Goal: Check status: Check status

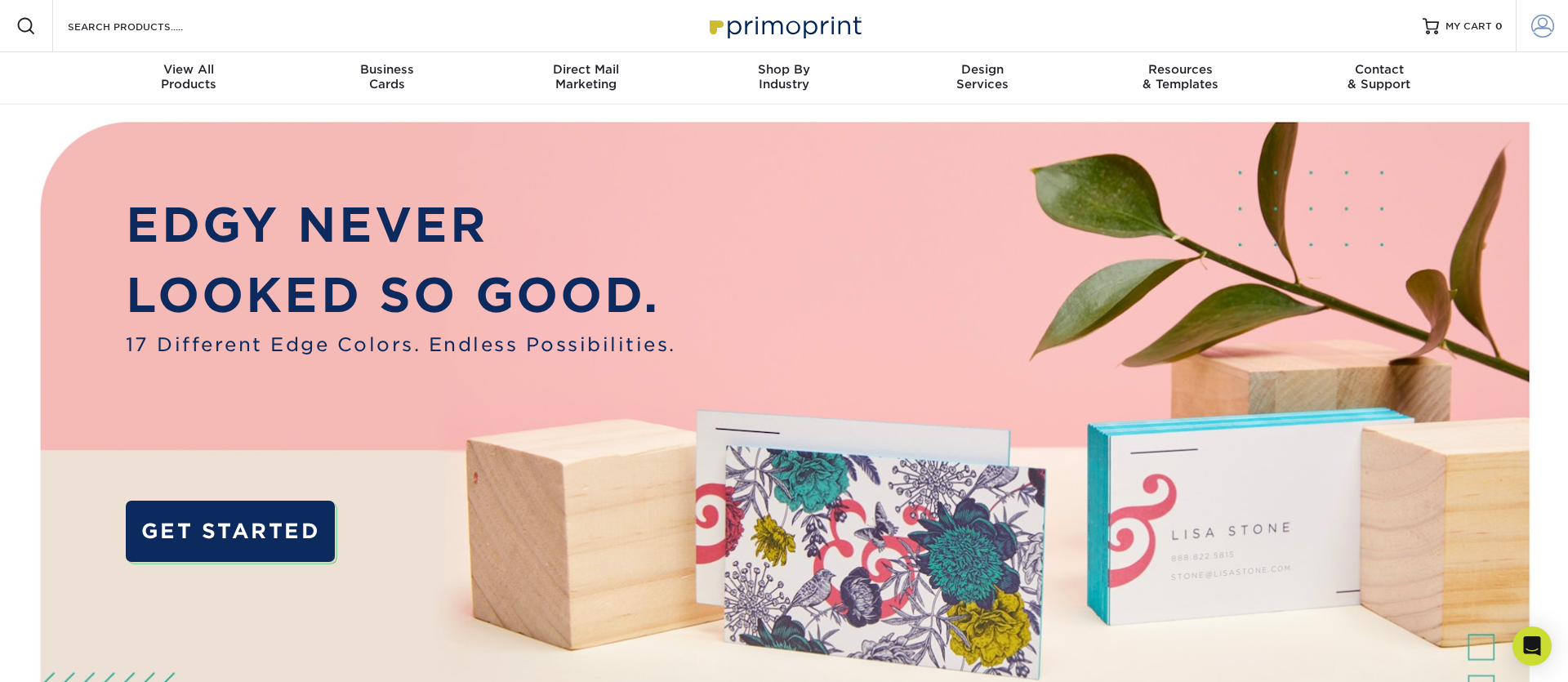
click at [1543, 30] on span at bounding box center [1543, 26] width 23 height 23
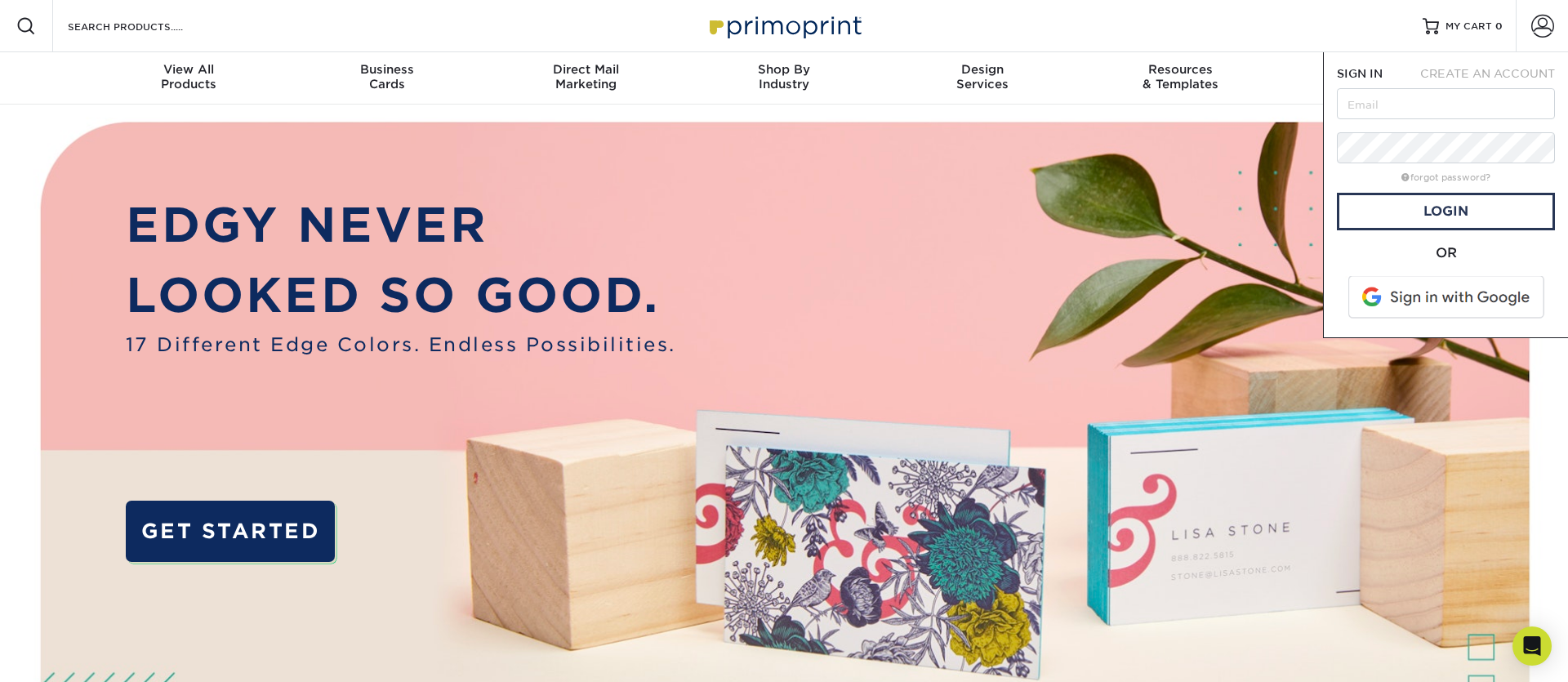
click at [1414, 286] on span at bounding box center [1447, 297] width 208 height 43
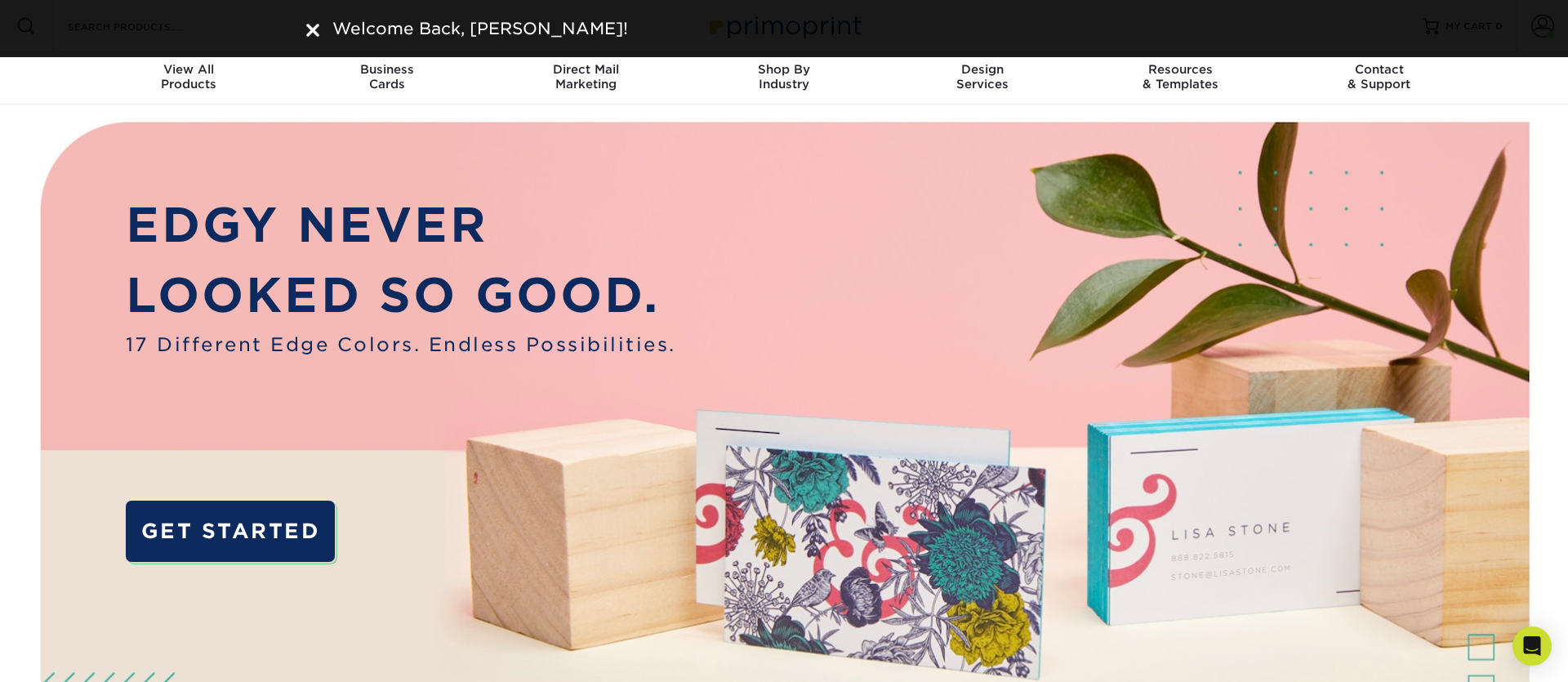
drag, startPoint x: 313, startPoint y: 31, endPoint x: 321, endPoint y: 28, distance: 8.5
click at [313, 31] on img at bounding box center [313, 30] width 13 height 13
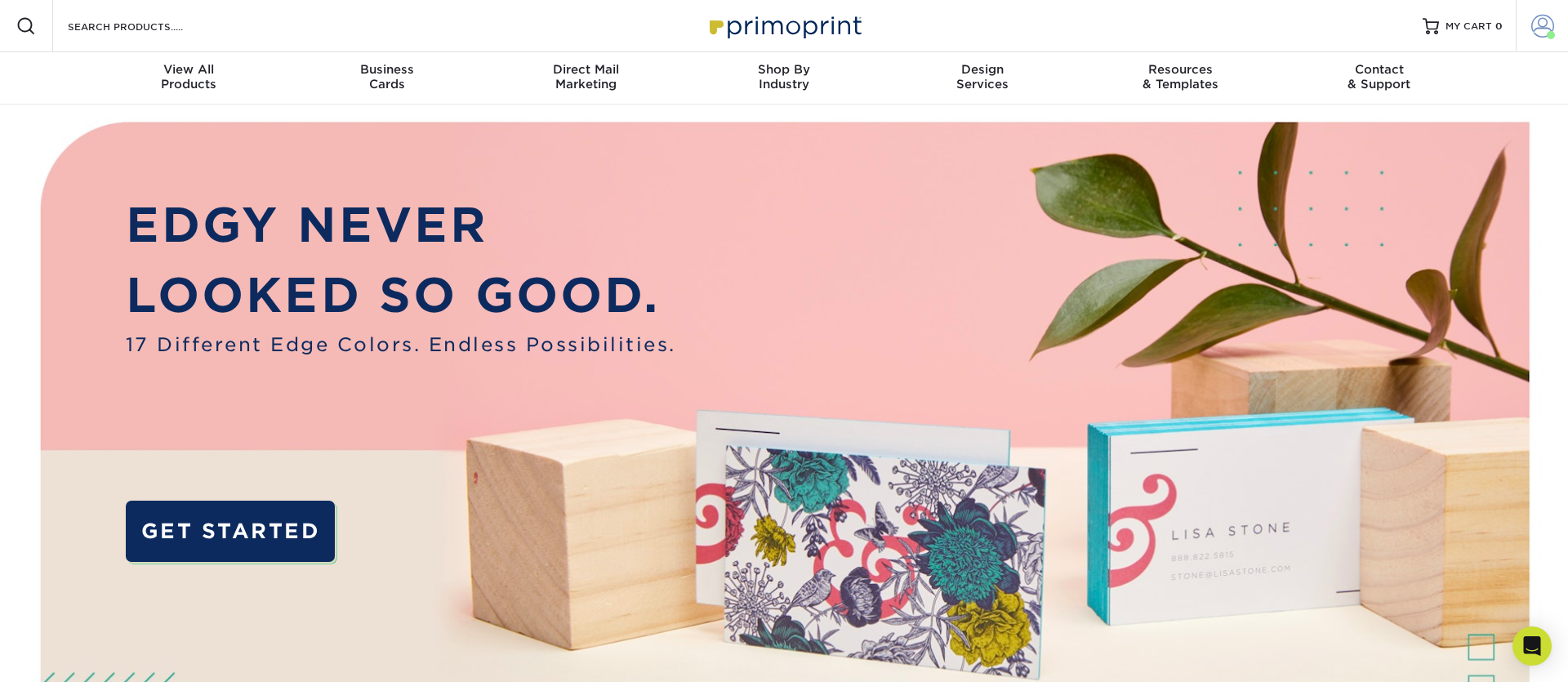
click at [1541, 25] on span at bounding box center [1543, 26] width 23 height 23
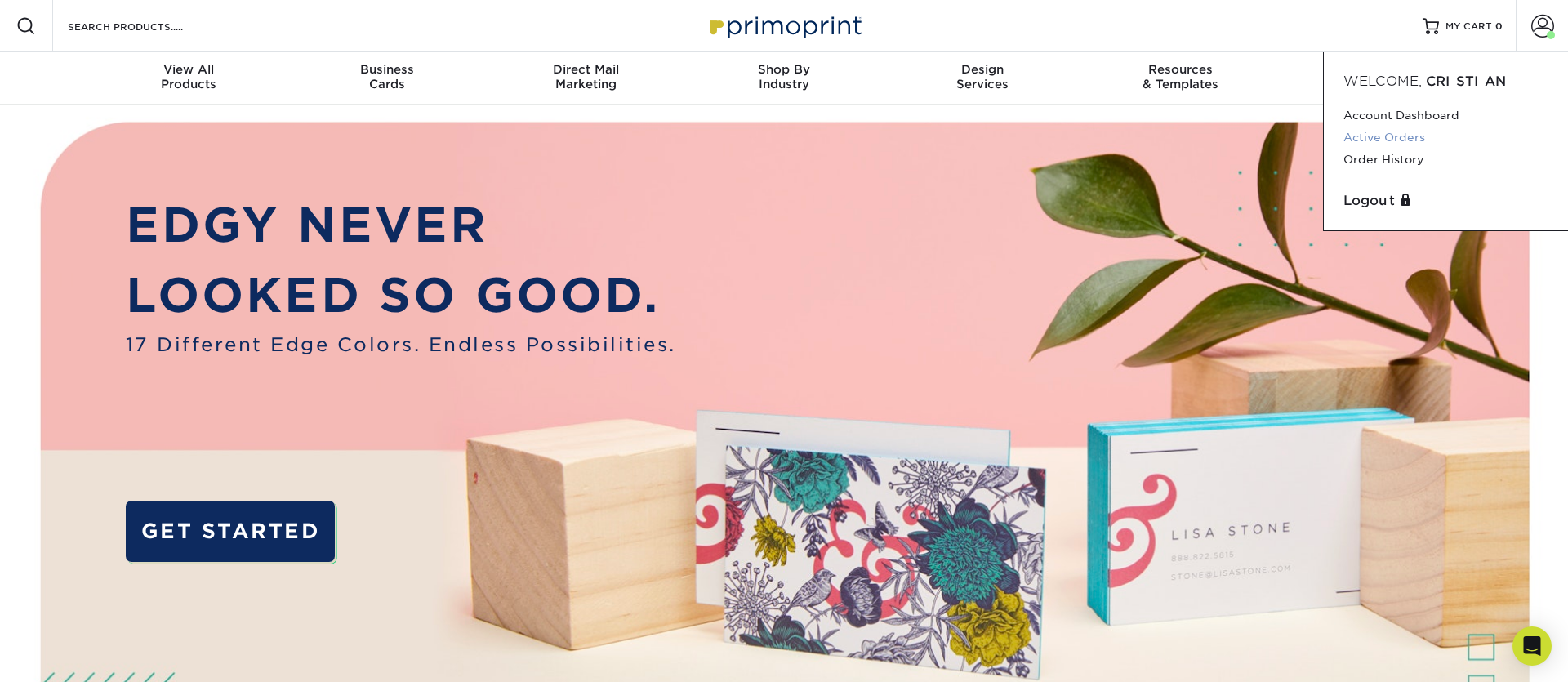
drag, startPoint x: 1374, startPoint y: 135, endPoint x: 1363, endPoint y: 138, distance: 11.4
click at [1373, 135] on link "Active Orders" at bounding box center [1447, 137] width 205 height 22
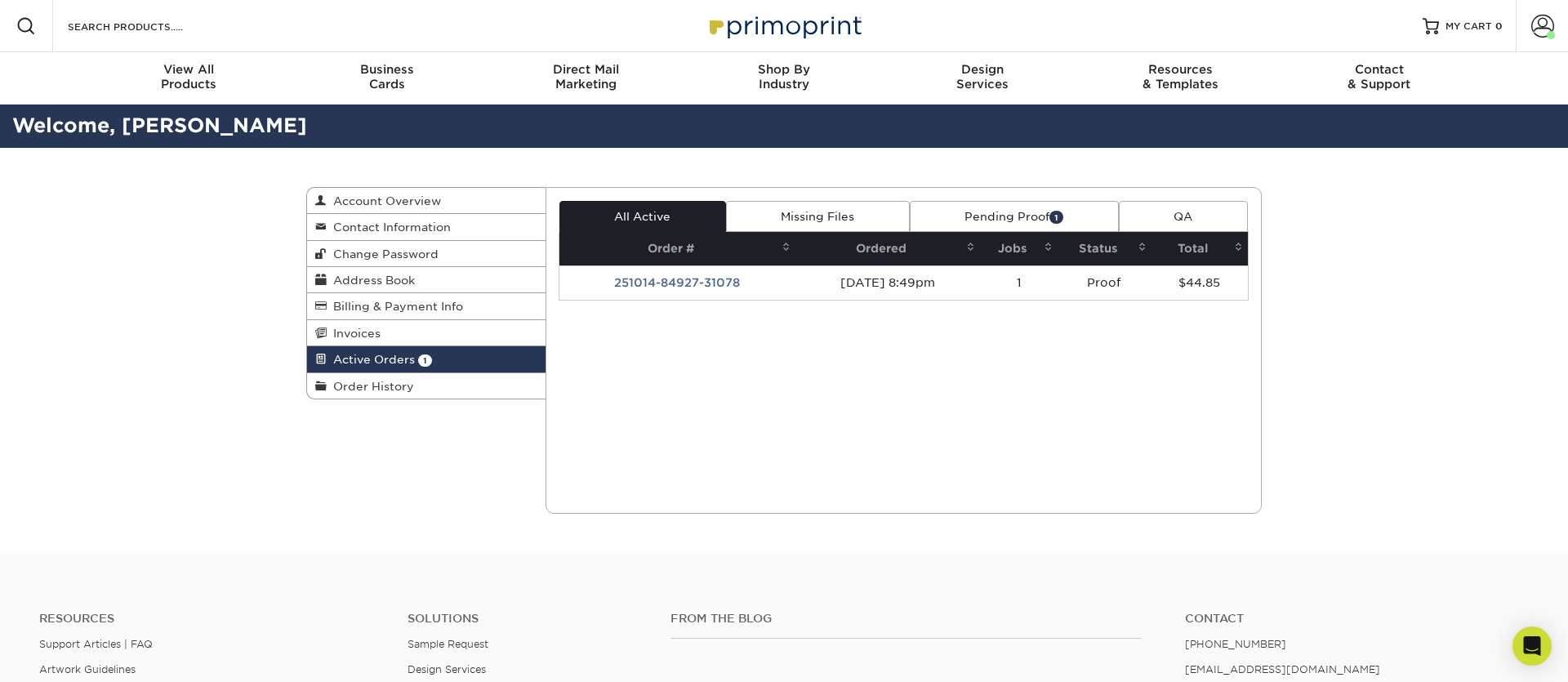
click at [1010, 212] on link "Pending Proof 1" at bounding box center [1015, 216] width 209 height 31
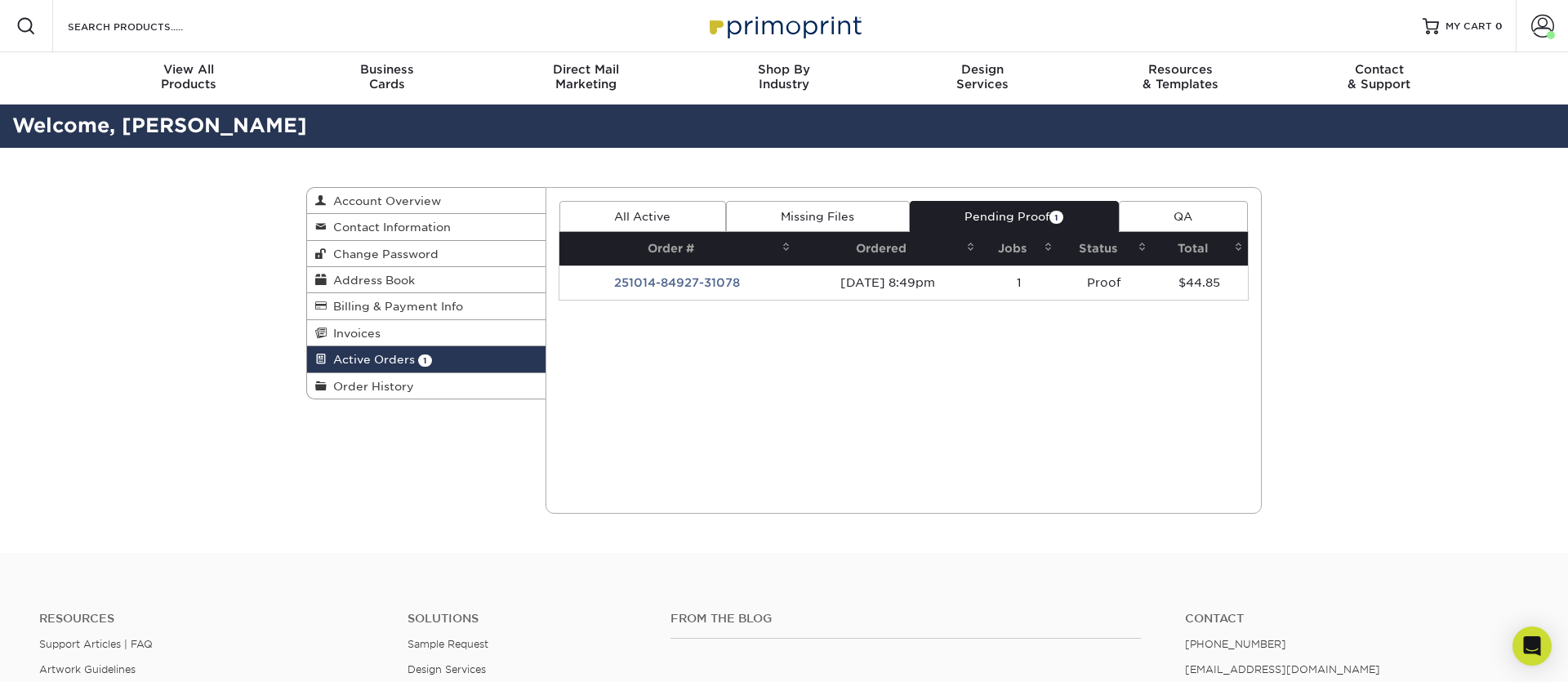
click at [1136, 281] on td "Proof" at bounding box center [1105, 283] width 94 height 34
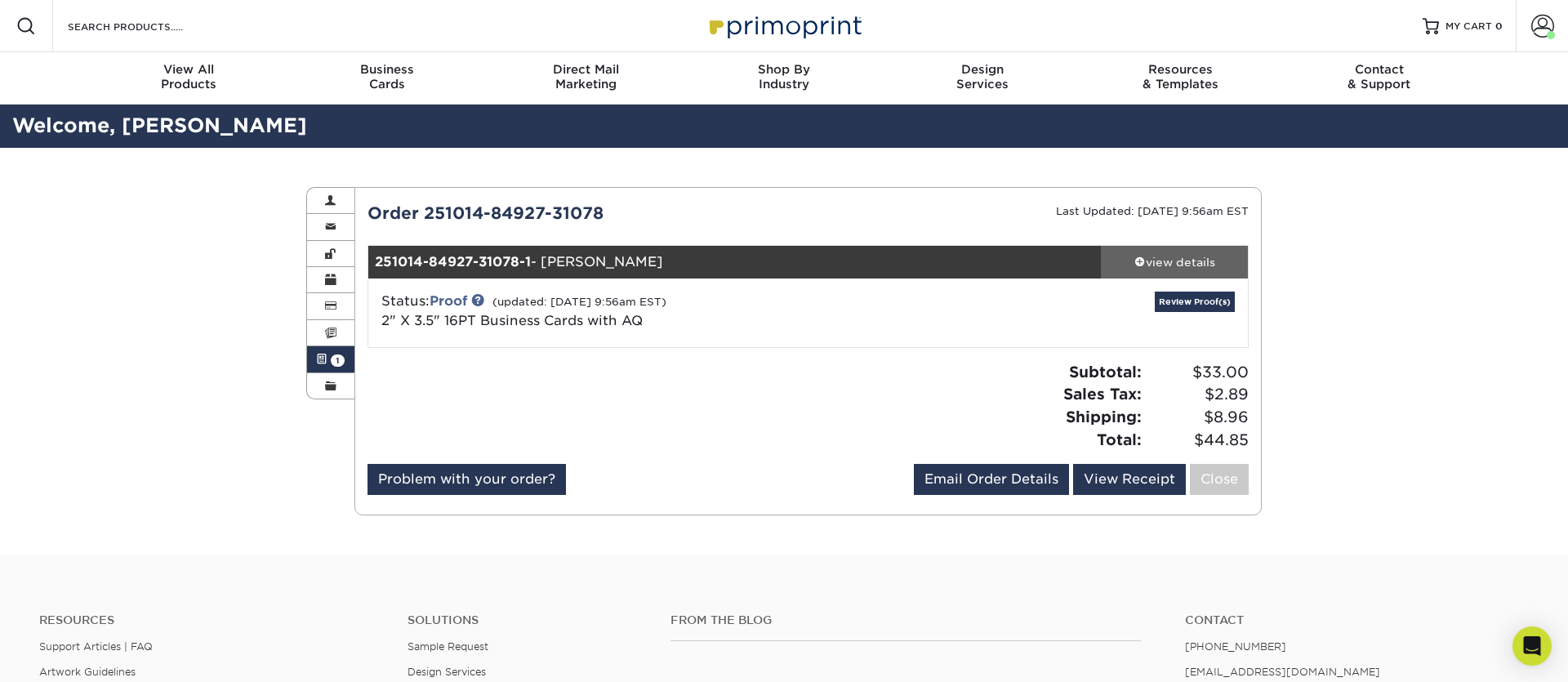
click at [1149, 263] on div "view details" at bounding box center [1174, 262] width 147 height 16
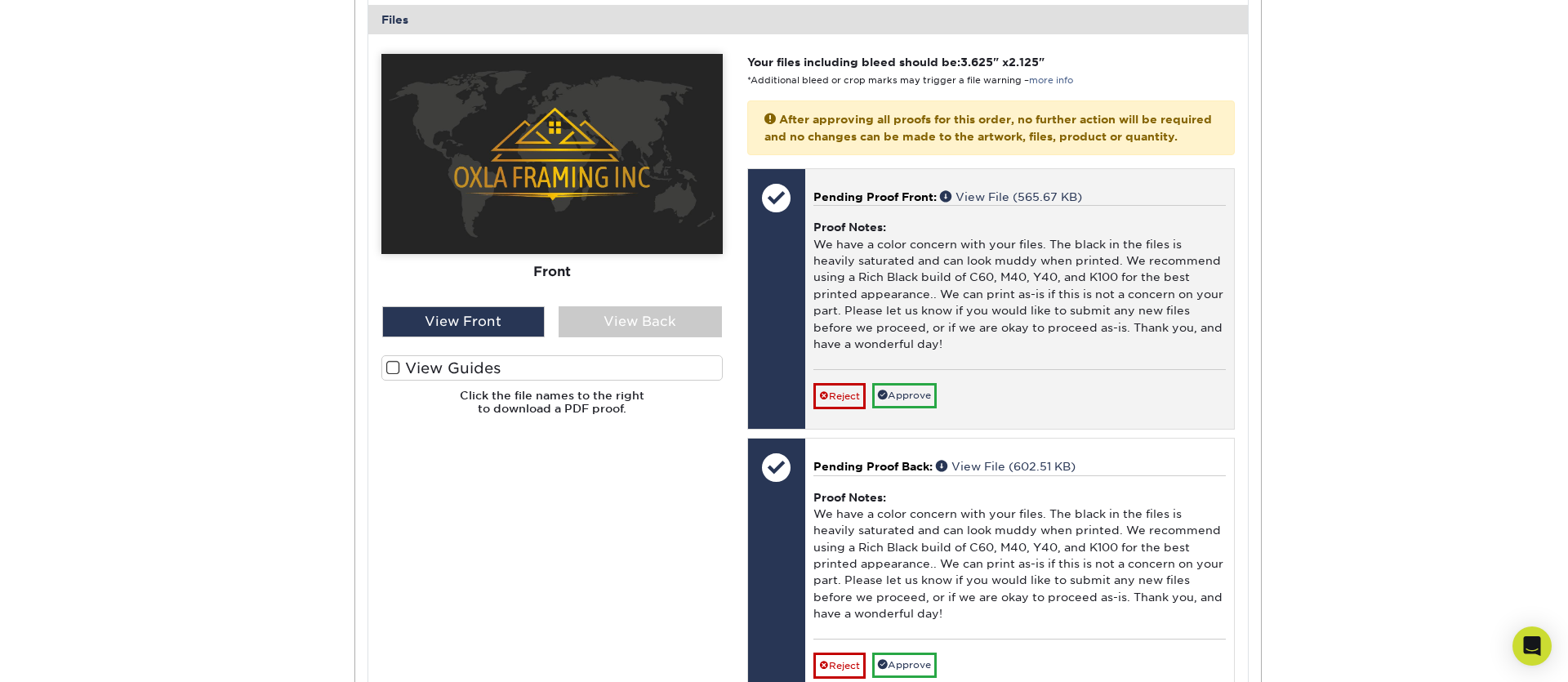
scroll to position [669, 0]
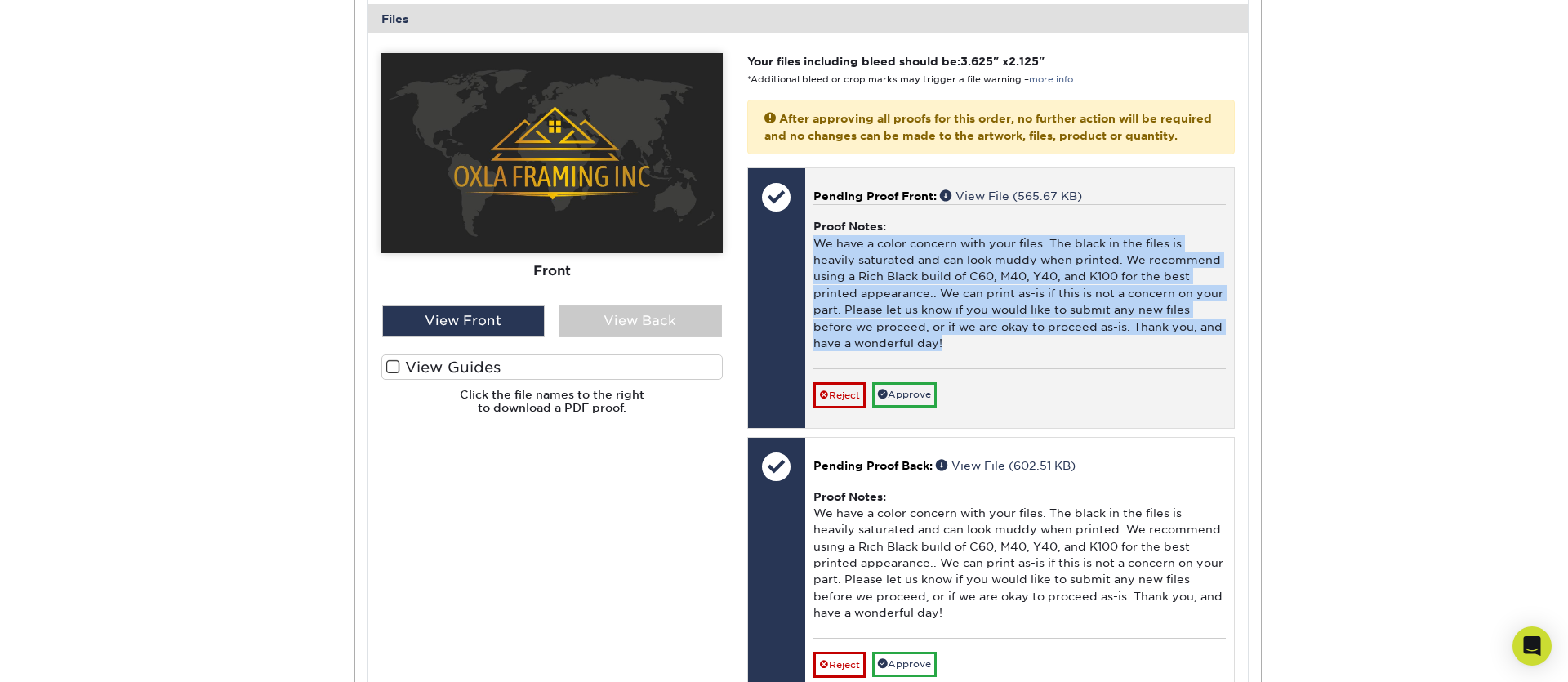
drag, startPoint x: 813, startPoint y: 257, endPoint x: 948, endPoint y: 358, distance: 168.6
click at [948, 358] on div "Proof Notes: We have a color concern with your files. The black in the files is…" at bounding box center [1019, 286] width 413 height 164
copy div "We have a color concern with your files. The black in the files is heavily satu…"
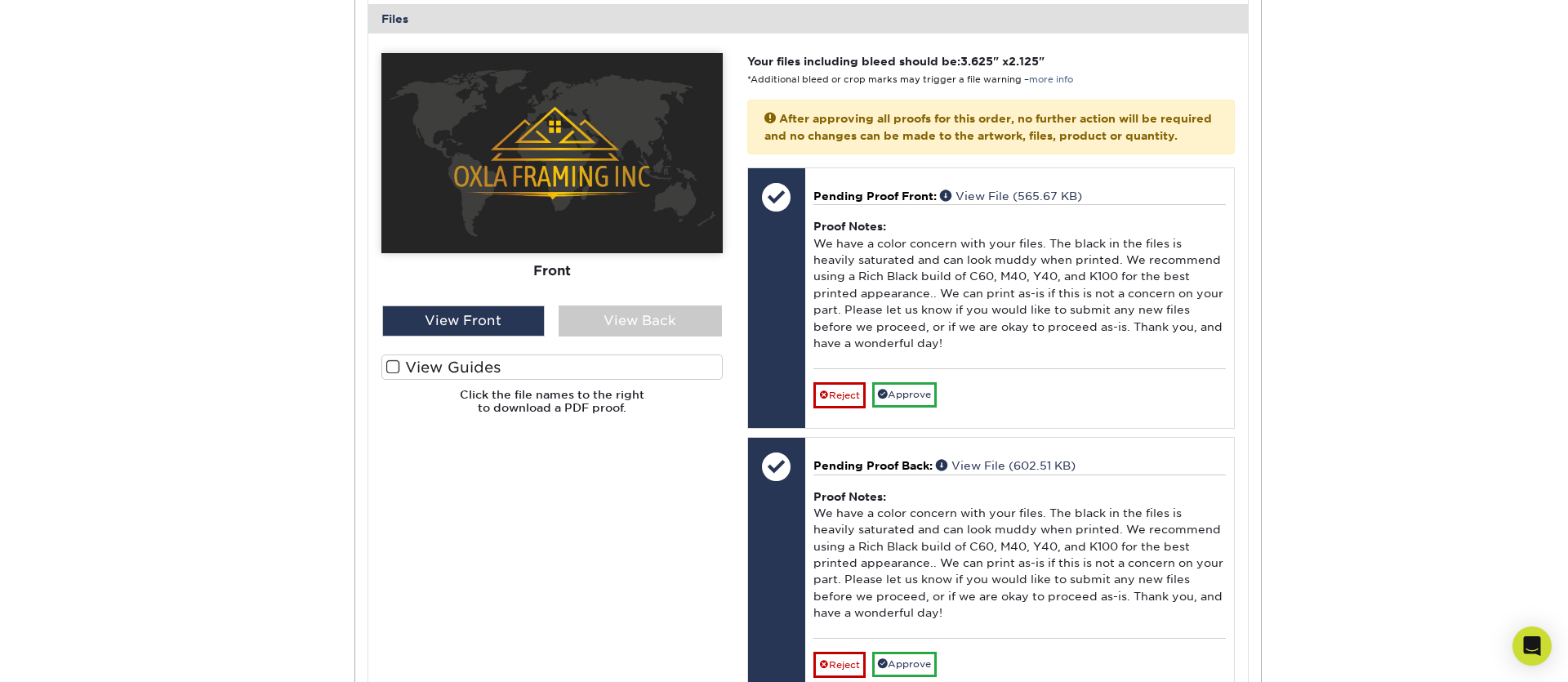
drag, startPoint x: 1310, startPoint y: 359, endPoint x: 1297, endPoint y: 358, distance: 13.0
click at [1310, 359] on div "Active Orders Account Overview Contact Information Change Password Address Book…" at bounding box center [784, 207] width 1568 height 1455
click at [1545, 654] on div "Open Intercom Messenger" at bounding box center [1533, 646] width 44 height 44
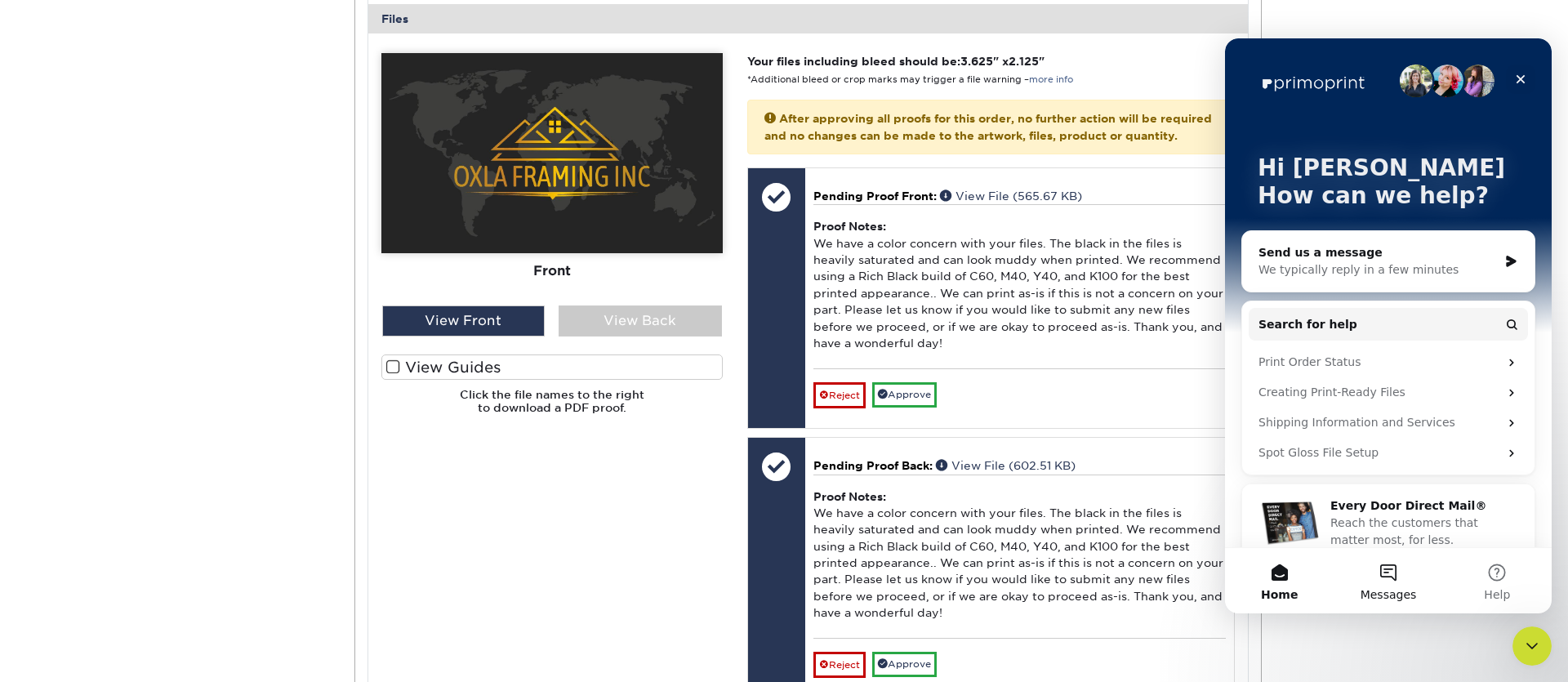
scroll to position [22, 0]
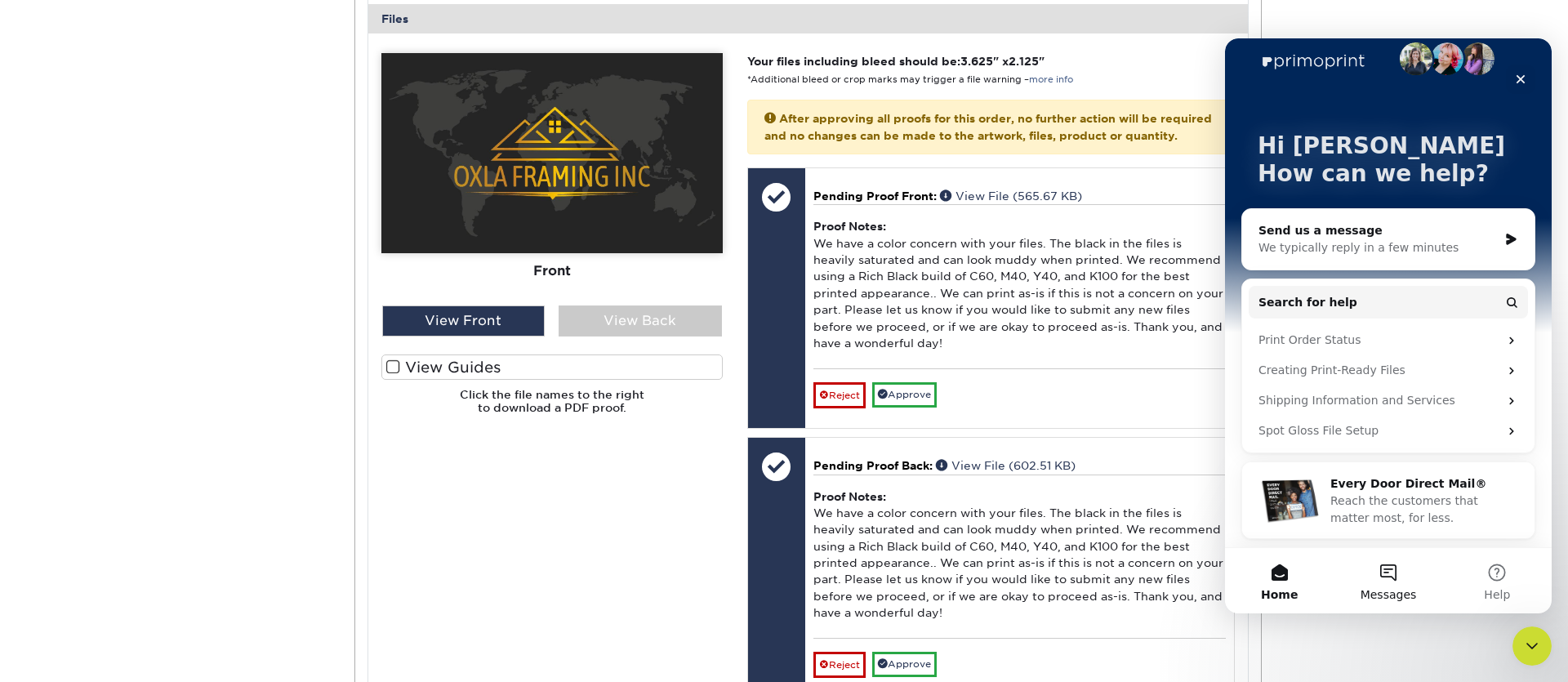
click at [1381, 589] on span "Messages" at bounding box center [1389, 595] width 56 height 11
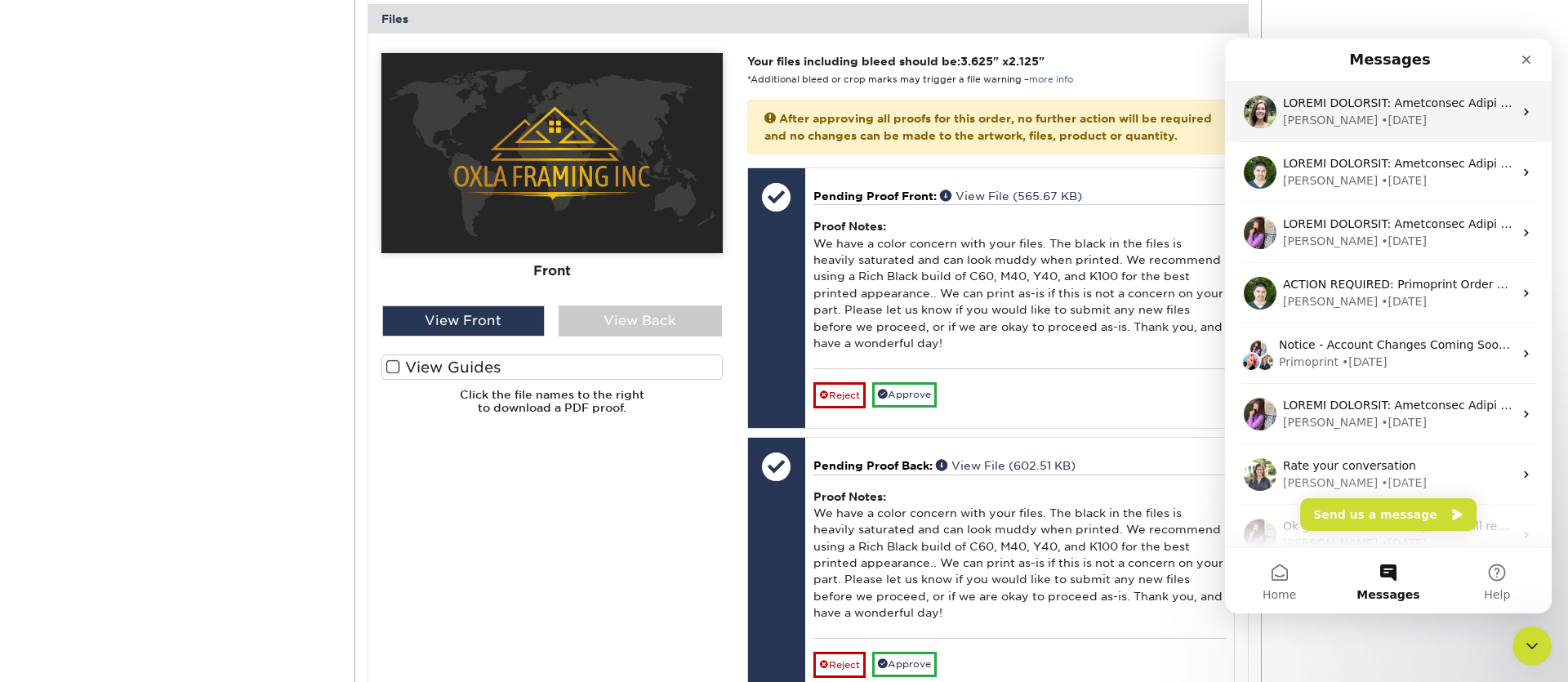
click at [1373, 120] on div "Julie • 1w ago" at bounding box center [1398, 120] width 231 height 17
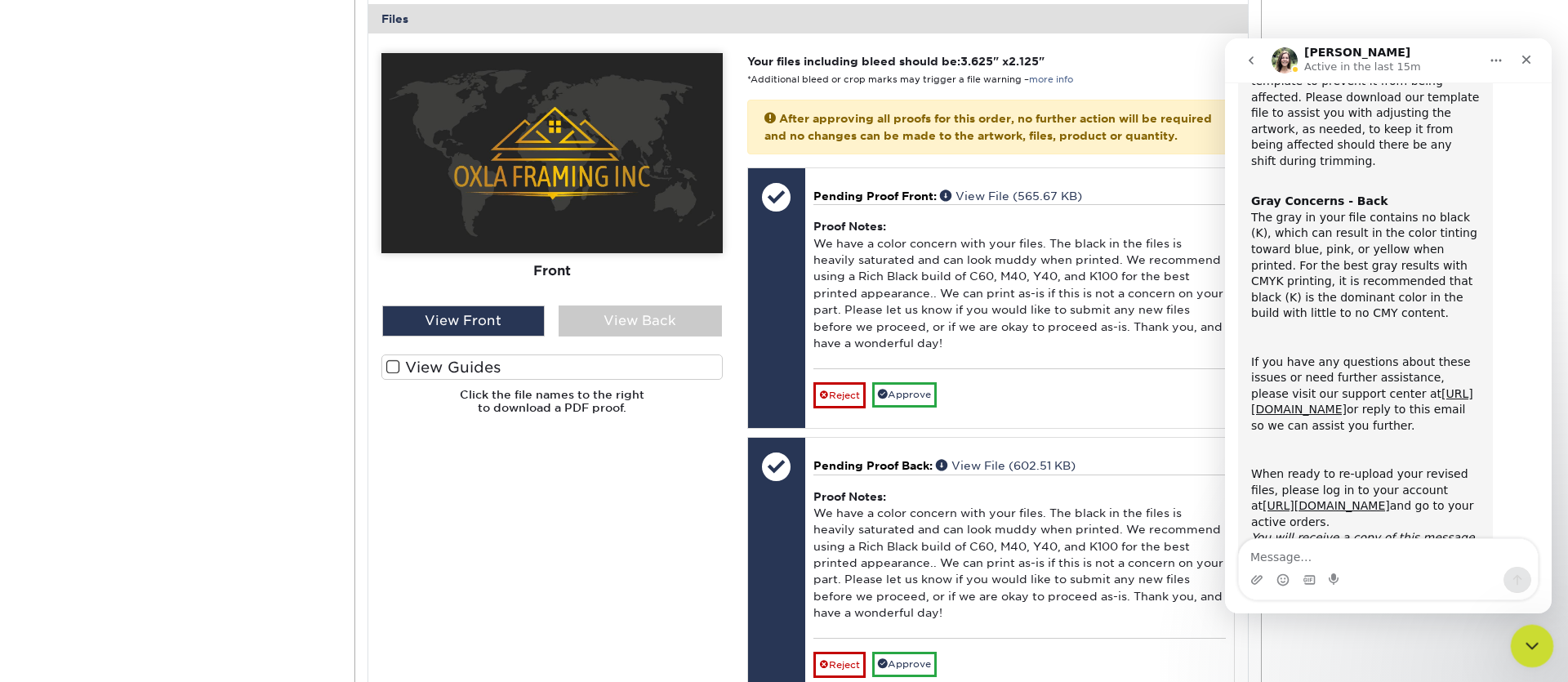
scroll to position [544, 0]
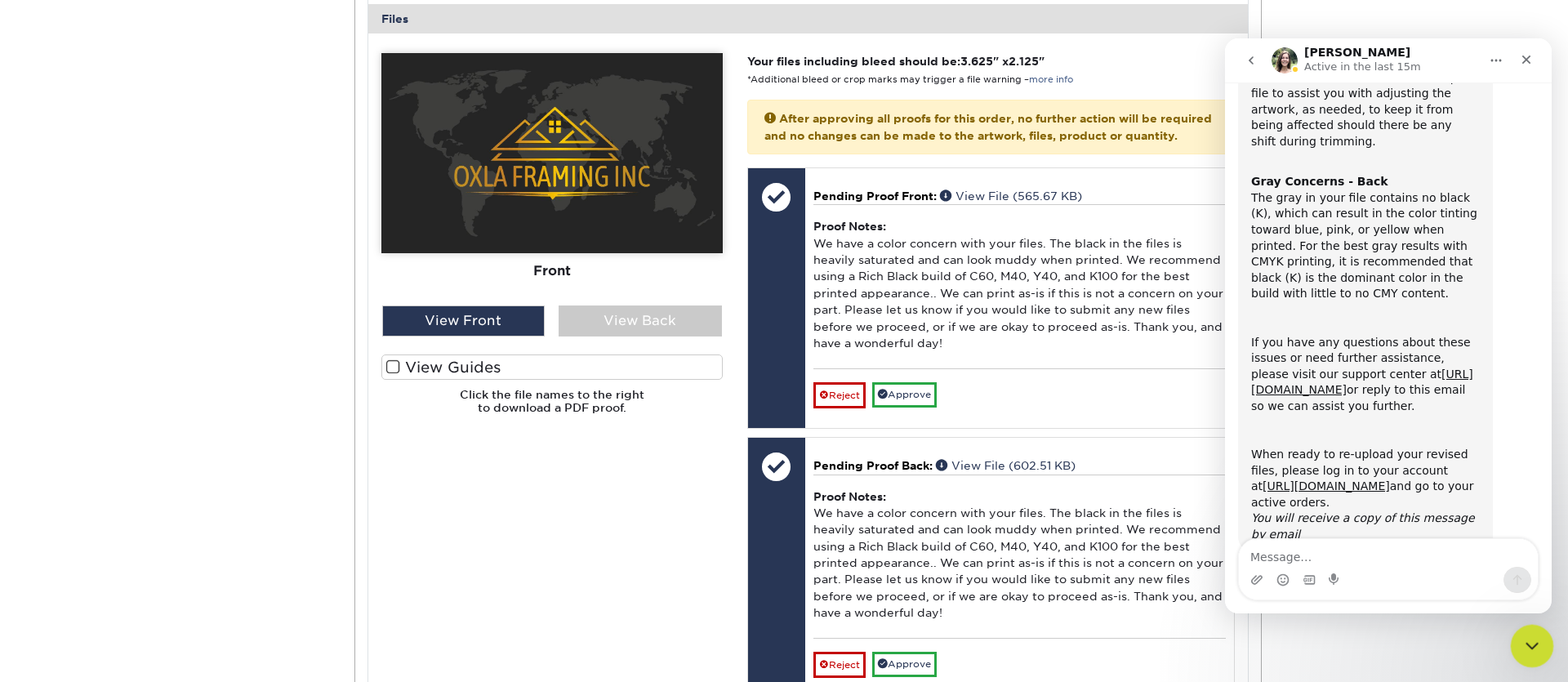
click at [1526, 635] on icon "Close Intercom Messenger" at bounding box center [1530, 643] width 20 height 20
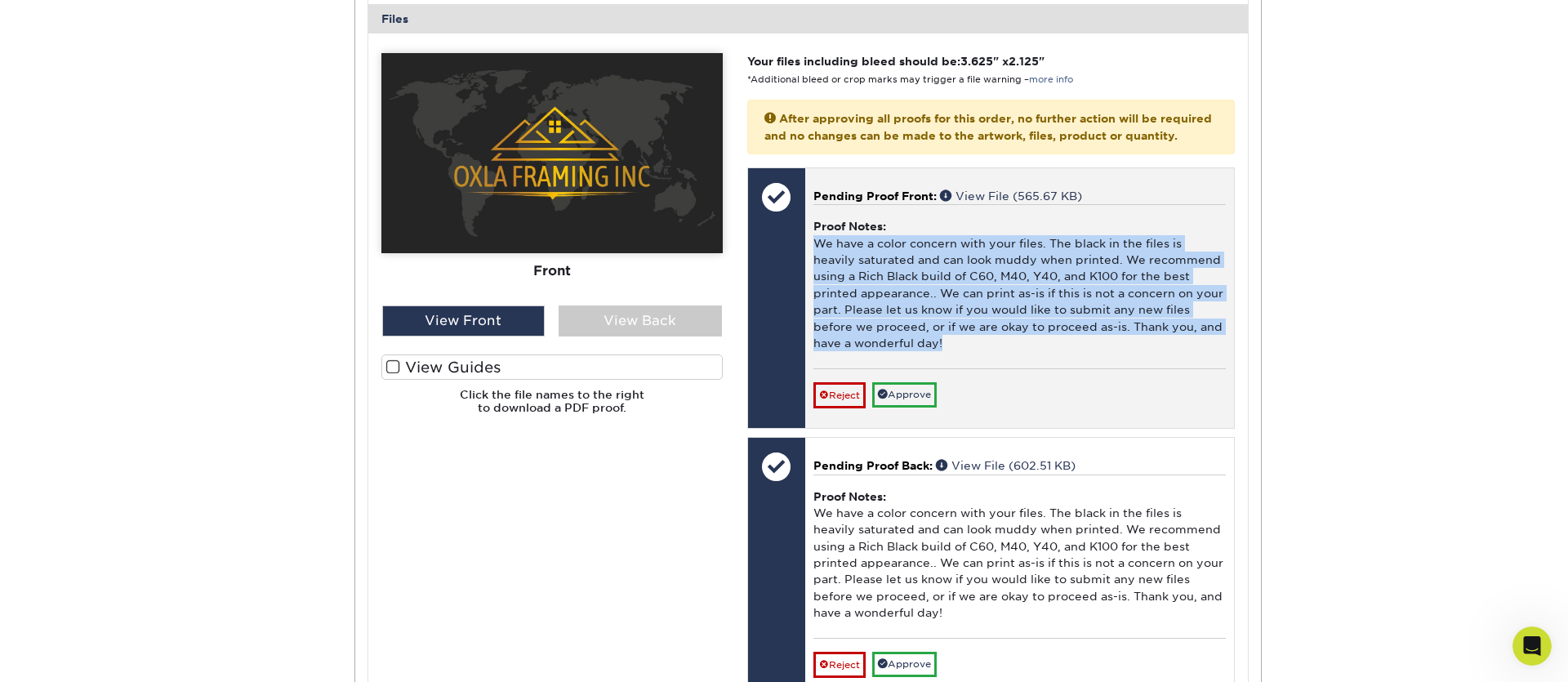
drag, startPoint x: 813, startPoint y: 255, endPoint x: 959, endPoint y: 367, distance: 184.0
click at [959, 367] on div "Proof Notes: We have a color concern with your files. The black in the files is…" at bounding box center [1019, 286] width 413 height 164
copy div "We have a color concern with your files. The black in the files is heavily satu…"
